Goal: Find specific fact: Find specific fact

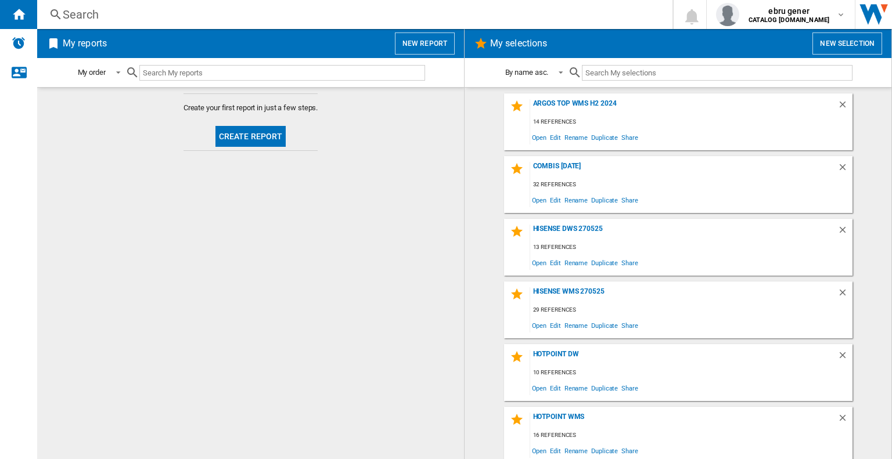
click at [281, 17] on div "Search" at bounding box center [352, 14] width 579 height 16
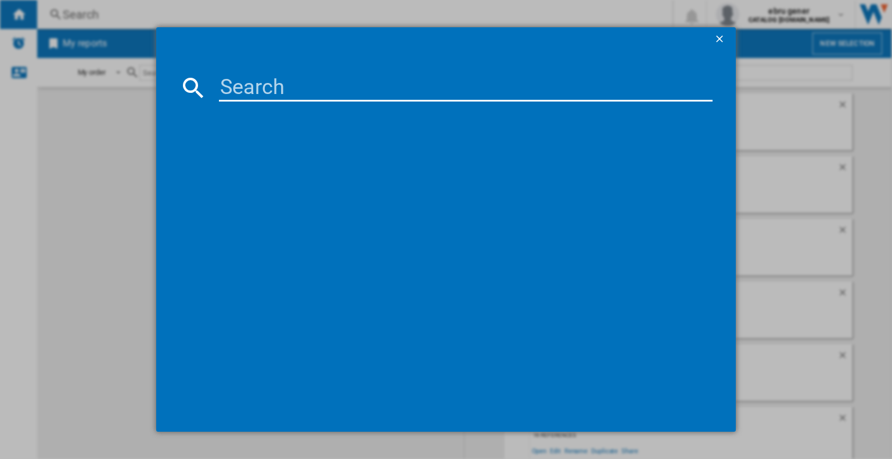
click at [280, 91] on input at bounding box center [465, 88] width 493 height 28
paste input "CHDC92WWGDUK"
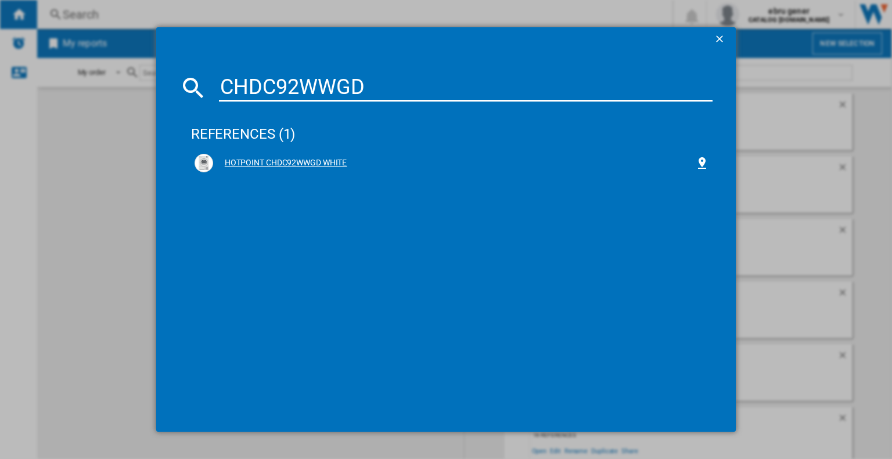
type input "CHDC92WWGD"
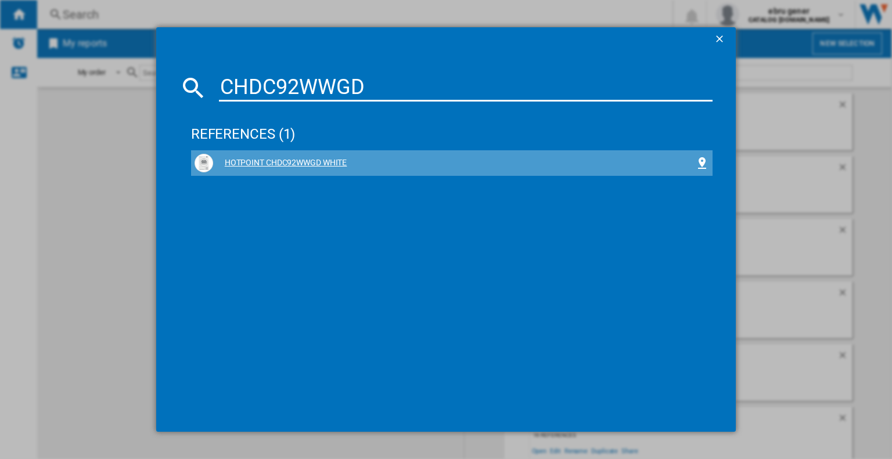
click at [312, 165] on div "HOTPOINT CHDC92WWGD WHITE" at bounding box center [454, 163] width 482 height 12
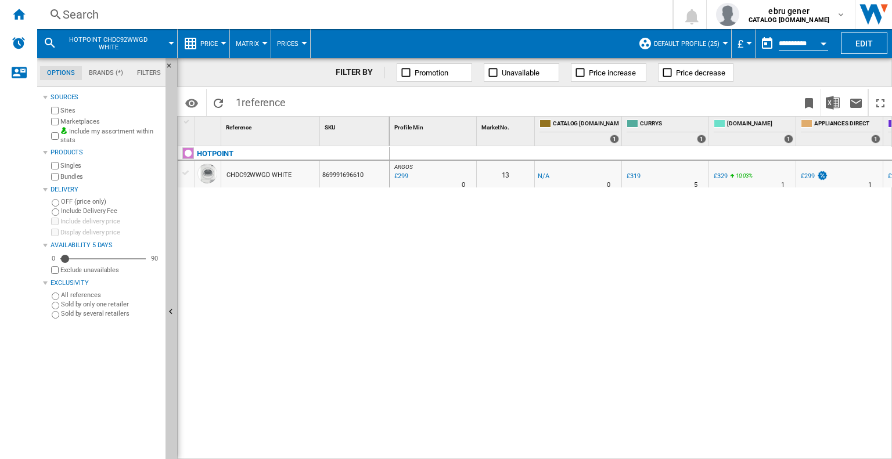
click at [260, 176] on div "CHDC92WWGD WHITE" at bounding box center [258, 175] width 64 height 27
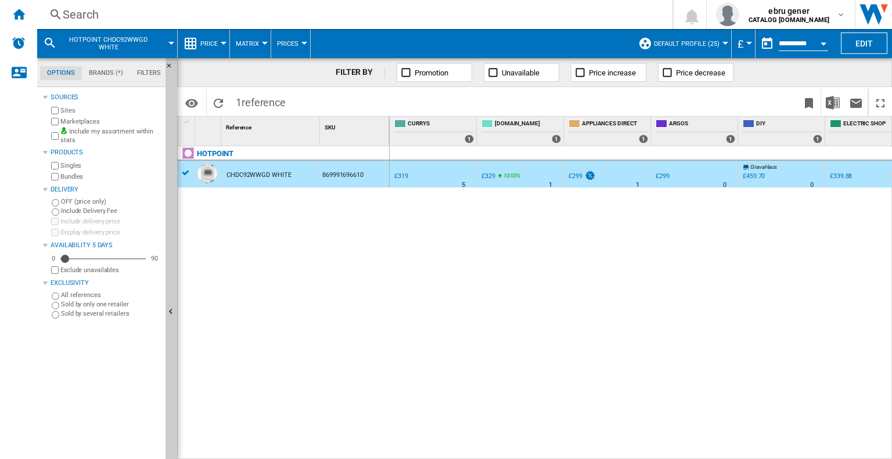
scroll to position [0, 189]
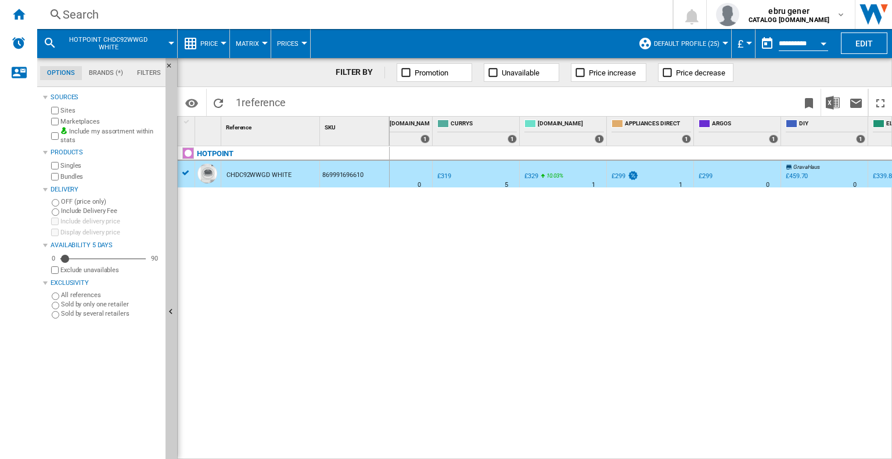
click at [720, 178] on div "%" at bounding box center [721, 178] width 6 height 14
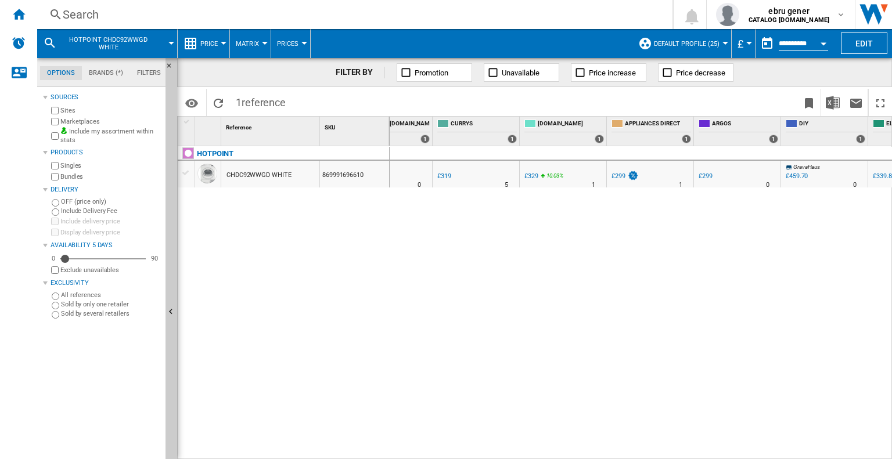
scroll to position [0, 0]
